Goal: Information Seeking & Learning: Compare options

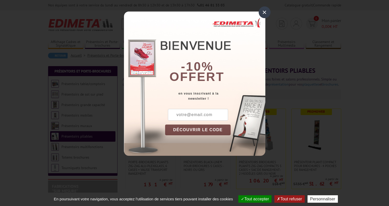
click at [265, 10] on div "×" at bounding box center [264, 12] width 12 height 12
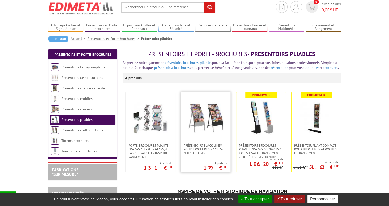
scroll to position [26, 0]
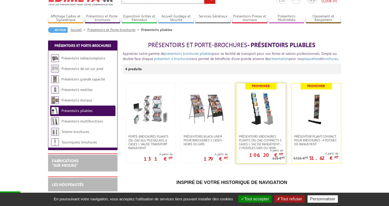
click at [264, 122] on img at bounding box center [261, 109] width 36 height 36
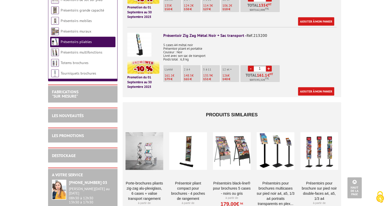
scroll to position [308, 0]
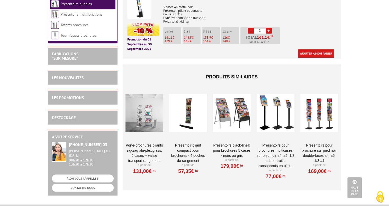
click at [139, 143] on link "Porte-Brochures pliants ZIG-ZAG Alu-Plexiglass, 6 cases + valise transport rang…" at bounding box center [144, 153] width 38 height 21
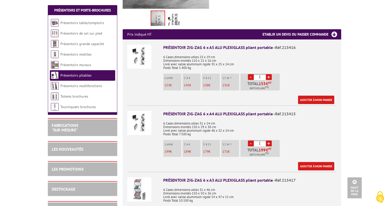
scroll to position [231, 0]
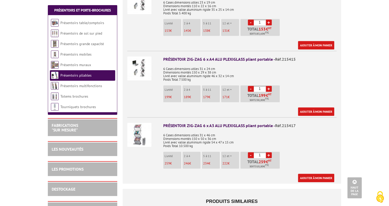
click at [147, 140] on img at bounding box center [139, 135] width 24 height 24
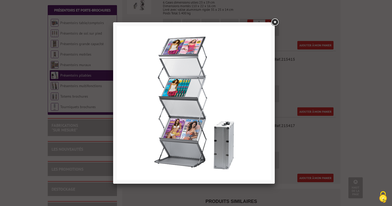
click at [277, 22] on link at bounding box center [274, 22] width 9 height 9
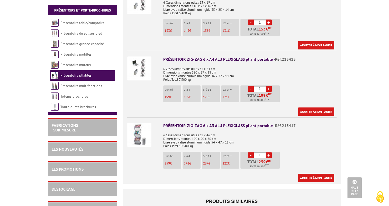
click at [187, 123] on div "PRÉSENTOIR ZIG-ZAG 6 x A3 ALU PLEXIGLASS pliant portable - Réf.215417" at bounding box center [249, 126] width 173 height 6
click at [158, 137] on div at bounding box center [143, 134] width 32 height 33
click at [136, 129] on img at bounding box center [139, 135] width 24 height 24
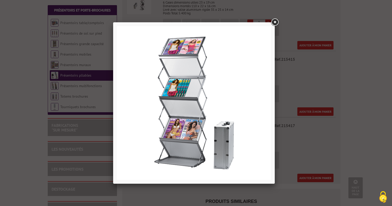
click at [276, 22] on link at bounding box center [274, 22] width 9 height 9
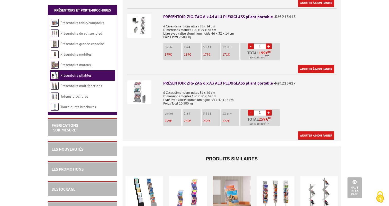
scroll to position [282, 0]
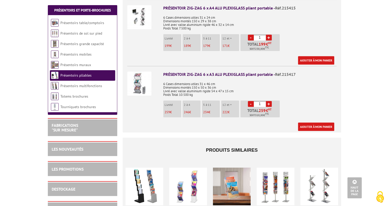
click at [313, 89] on p "6 Cases dimensions utiles 31 x 46 cm Dimensions montés 150 x 50 x 36 cm Livré a…" at bounding box center [249, 88] width 173 height 18
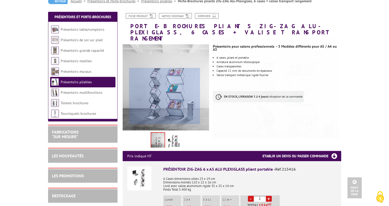
scroll to position [0, 0]
